Goal: Information Seeking & Learning: Learn about a topic

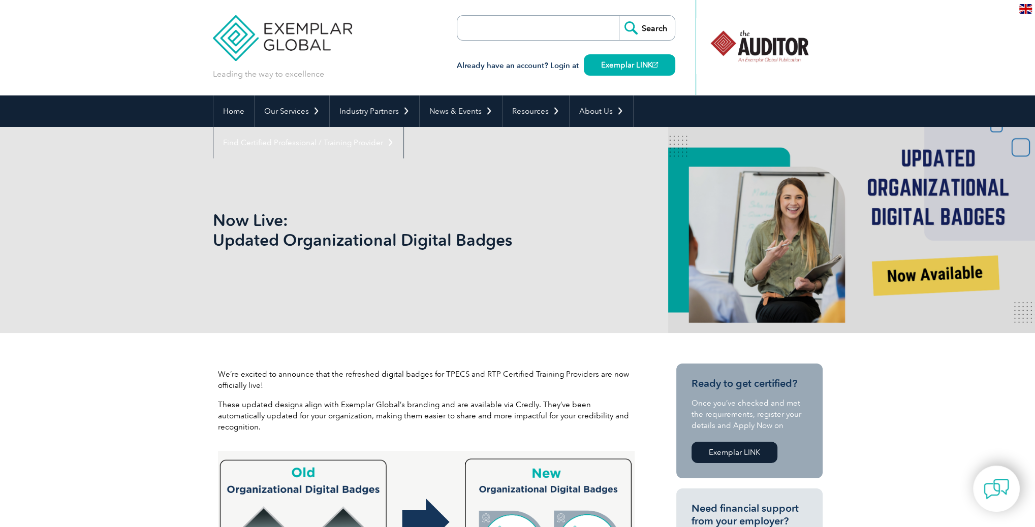
click at [348, 201] on p at bounding box center [365, 204] width 305 height 11
click at [287, 33] on img at bounding box center [283, 30] width 140 height 61
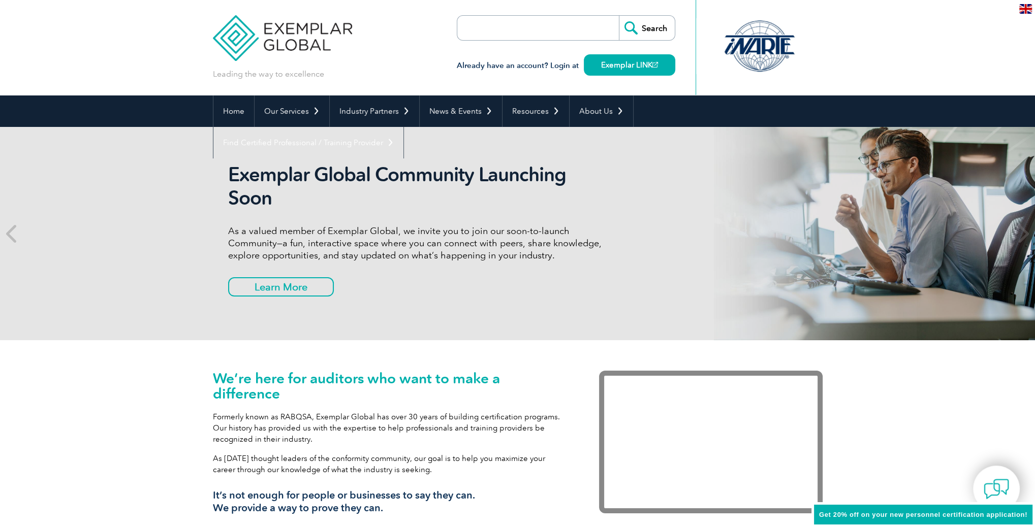
drag, startPoint x: 184, startPoint y: 177, endPoint x: 178, endPoint y: 174, distance: 6.4
click at [184, 177] on div "Exemplar Global Community Launching Soon As a valued member of Exemplar Global,…" at bounding box center [517, 233] width 1035 height 213
click at [504, 33] on input "search" at bounding box center [515, 28] width 107 height 24
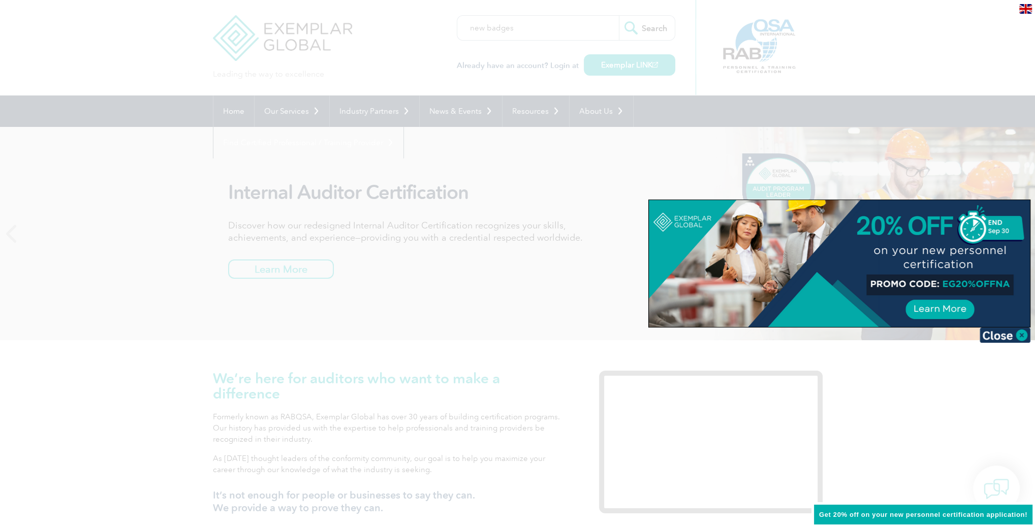
type input "new badges"
click at [646, 27] on input "Search" at bounding box center [647, 28] width 56 height 24
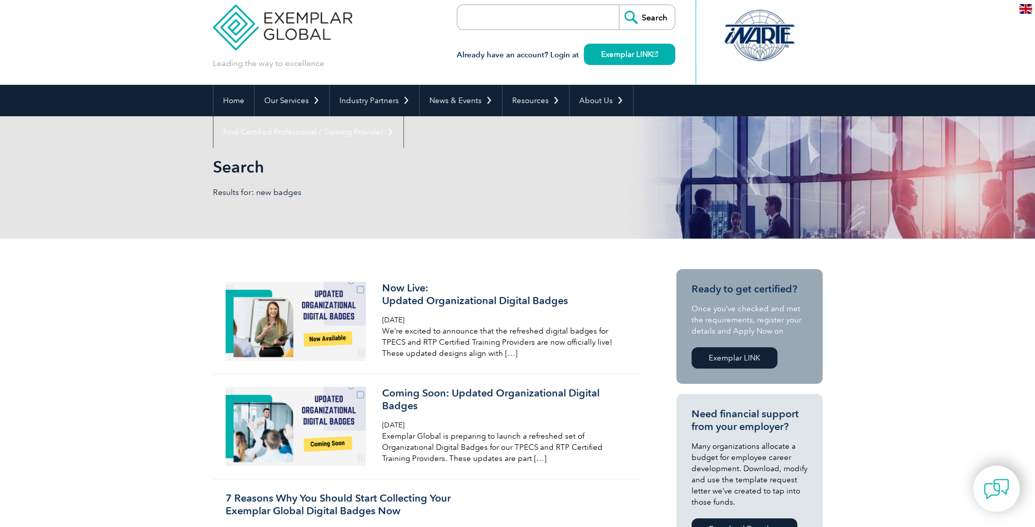
scroll to position [19, 0]
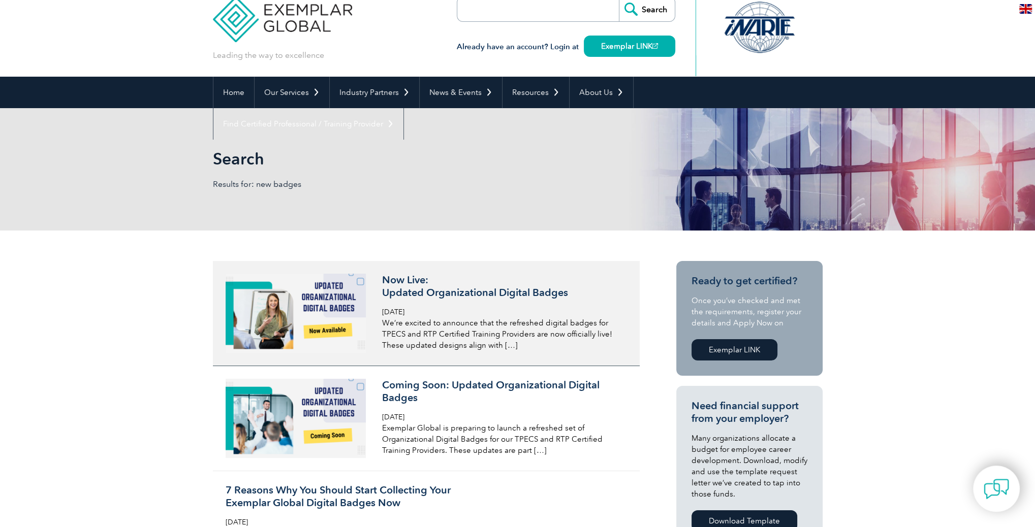
click at [391, 291] on h3 "Now Live: Updated Organizational Digital Badges" at bounding box center [502, 286] width 241 height 25
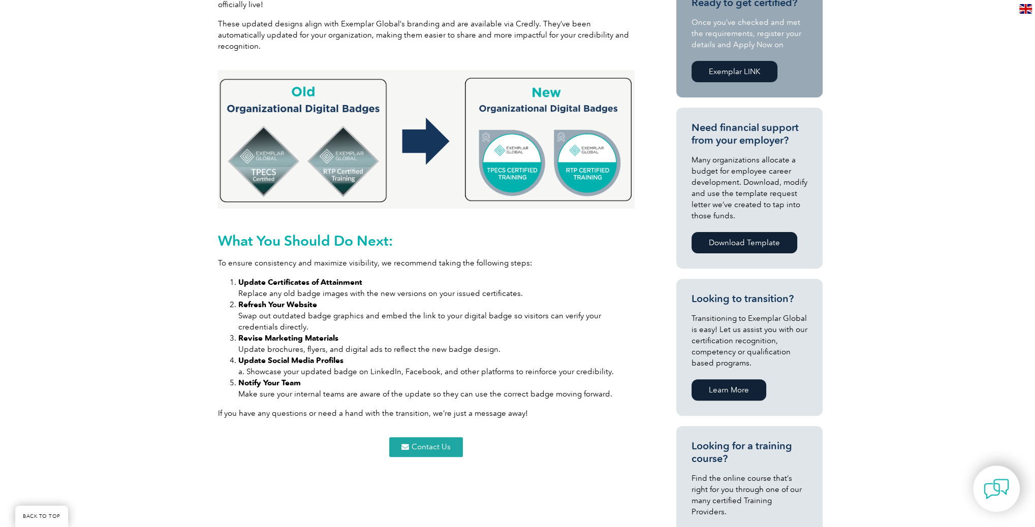
scroll to position [123, 0]
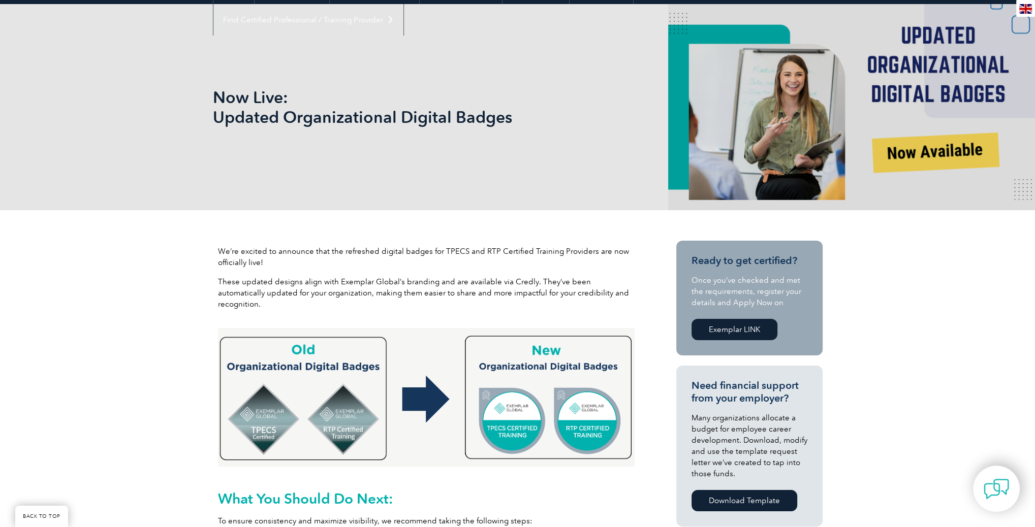
click at [532, 368] on img at bounding box center [426, 397] width 417 height 139
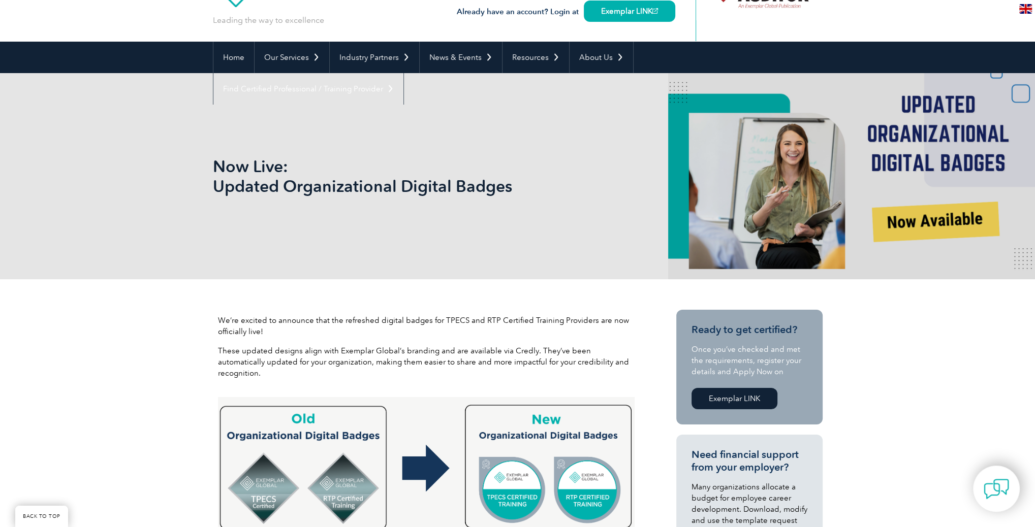
scroll to position [0, 0]
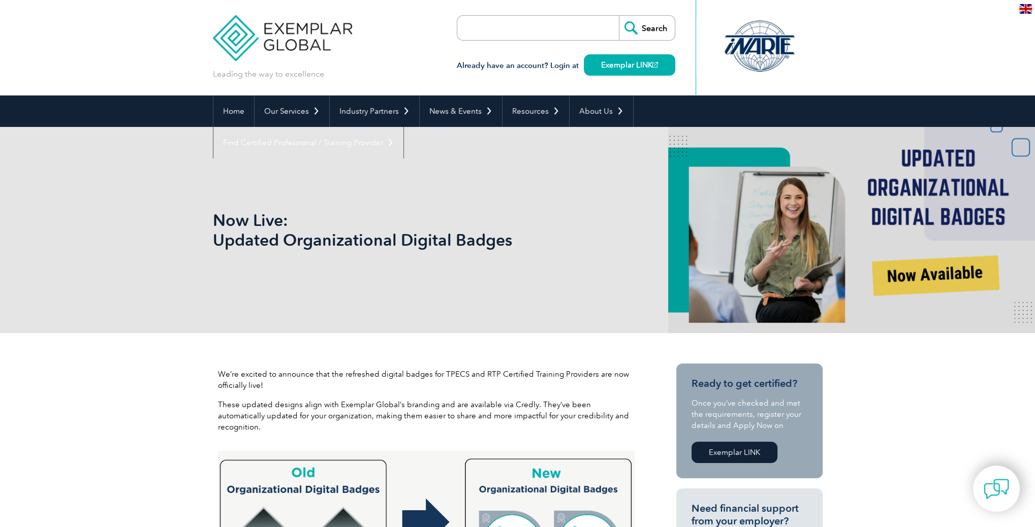
click at [724, 225] on div "Now Live: Updated Organizational Digital Badges" at bounding box center [518, 230] width 610 height 206
click at [357, 244] on h1 "Now Live: Updated Organizational Digital Badges" at bounding box center [408, 230] width 390 height 40
